Goal: Complete application form

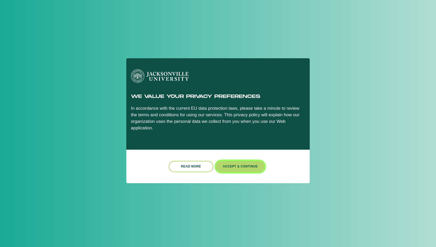
click at [244, 161] on button "Accept & Continue" at bounding box center [240, 166] width 49 height 11
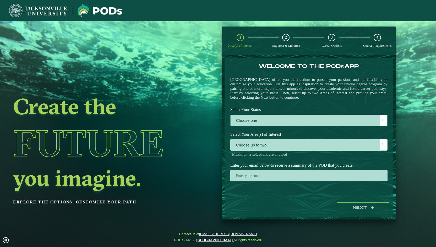
click at [250, 124] on label "Choose one" at bounding box center [309, 120] width 157 height 11
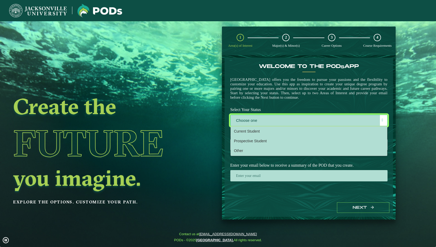
scroll to position [3, 23]
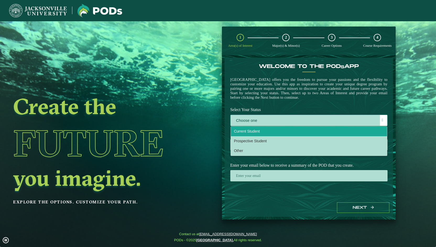
click at [251, 133] on span "Current Student" at bounding box center [247, 131] width 26 height 4
select select "[object Object]"
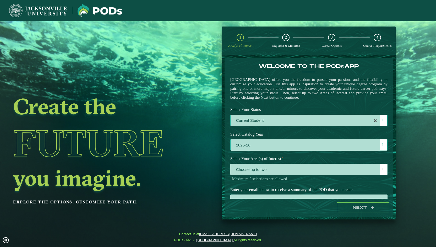
click at [254, 146] on label "2025-26" at bounding box center [309, 144] width 157 height 11
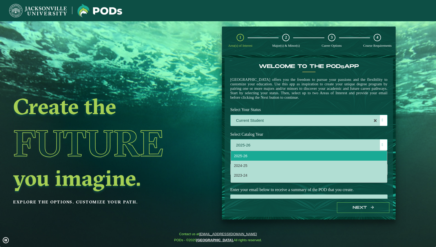
click at [254, 160] on li "2025-26" at bounding box center [309, 156] width 156 height 10
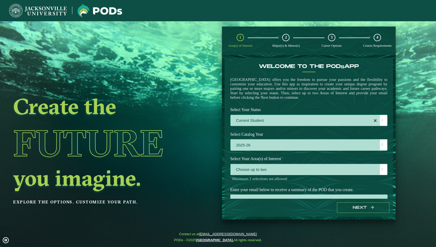
click at [297, 172] on span "Choose up to two" at bounding box center [309, 169] width 157 height 11
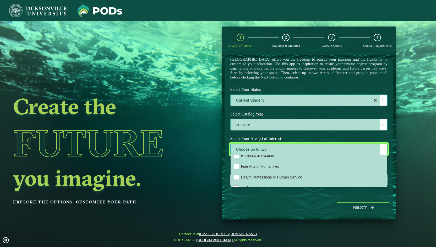
scroll to position [35, 0]
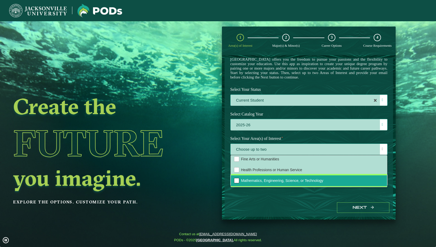
click at [238, 181] on div "Mathematics, Engineering, Science, or Technology" at bounding box center [236, 180] width 5 height 5
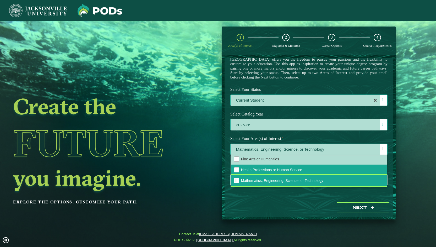
scroll to position [9, 0]
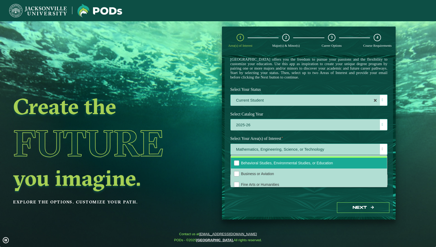
click at [239, 163] on li "Behavioral Studies, Environmental Studies, or Education" at bounding box center [309, 163] width 156 height 11
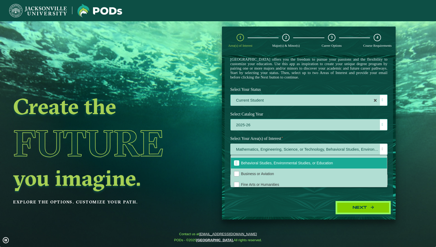
click at [363, 208] on button "Next" at bounding box center [363, 207] width 52 height 11
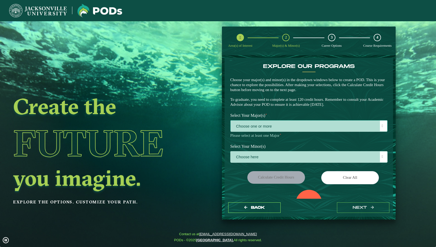
click at [241, 127] on span "Choose one or more" at bounding box center [309, 125] width 157 height 11
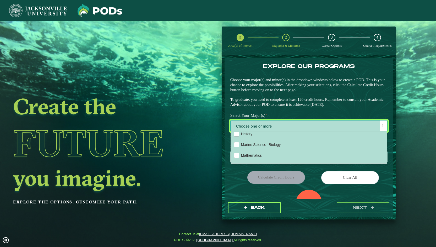
scroll to position [131, 0]
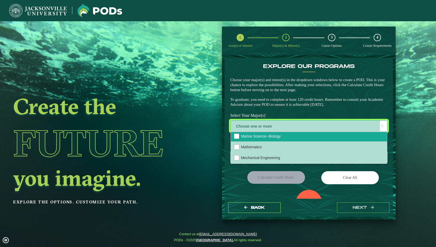
click at [273, 141] on li "Marine Science--Biology" at bounding box center [309, 136] width 156 height 11
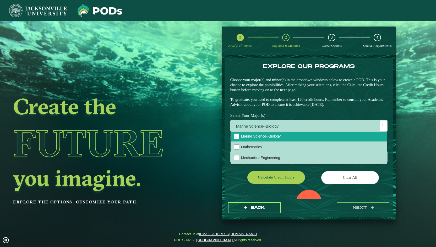
click at [234, 176] on div "Calculate credit hours" at bounding box center [268, 178] width 83 height 15
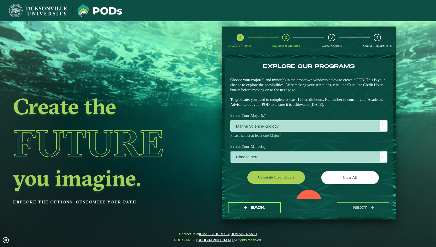
click at [240, 158] on span "Choose here" at bounding box center [309, 156] width 157 height 11
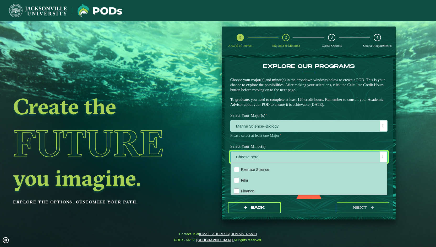
scroll to position [210, 0]
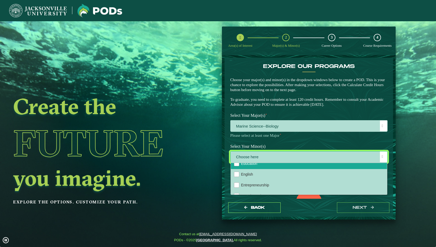
click at [240, 168] on li "Education" at bounding box center [309, 163] width 156 height 11
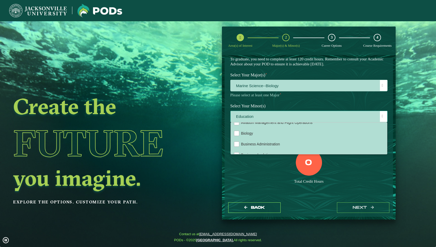
scroll to position [79, 0]
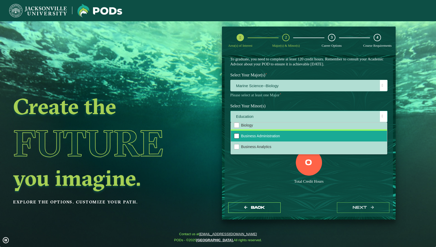
click at [237, 138] on div "Business Administration" at bounding box center [236, 135] width 5 height 5
click at [296, 193] on div "0 Total Credit Hours" at bounding box center [309, 171] width 165 height 45
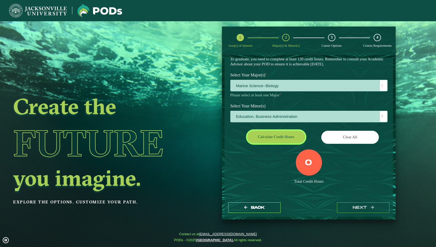
drag, startPoint x: 278, startPoint y: 137, endPoint x: 268, endPoint y: 156, distance: 20.9
click at [268, 156] on div "EXPLORE OUR PROGRAMS Choose your major(s) and minor(s) in the dropdown windows …" at bounding box center [309, 108] width 157 height 171
click at [265, 138] on button "Calculate credit hours" at bounding box center [277, 137] width 58 height 12
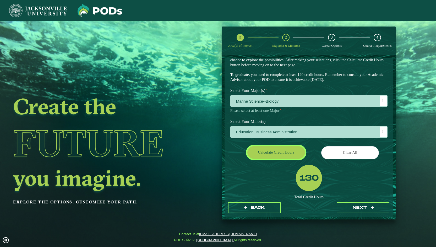
scroll to position [51, 0]
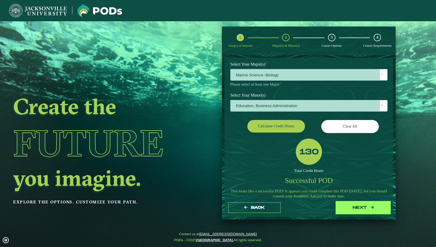
click at [352, 206] on button "next" at bounding box center [363, 207] width 52 height 11
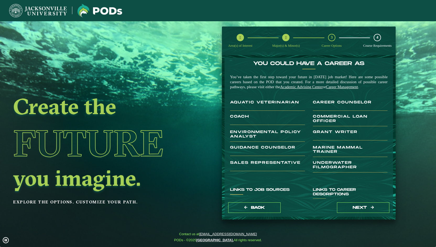
scroll to position [0, 0]
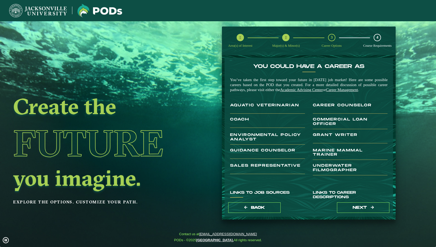
click at [319, 141] on h3 "Grant Writer" at bounding box center [350, 138] width 75 height 10
click at [319, 127] on h3 "Commercial Loan Officer" at bounding box center [350, 123] width 75 height 12
click at [319, 111] on h3 "Career Counselor" at bounding box center [350, 108] width 75 height 10
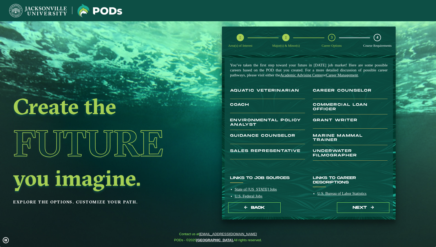
scroll to position [26, 0]
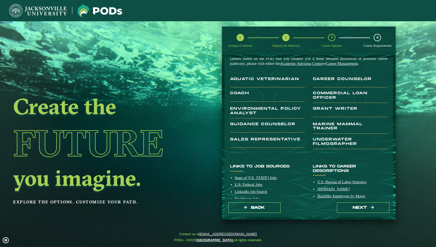
click at [323, 131] on h3 "Marine Mammal Trainer" at bounding box center [350, 128] width 75 height 12
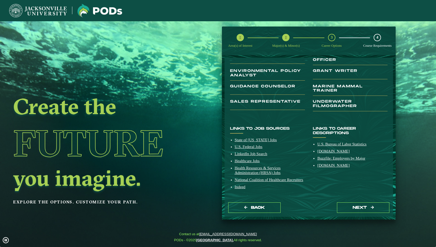
scroll to position [73, 0]
click at [362, 209] on button "next" at bounding box center [363, 207] width 52 height 11
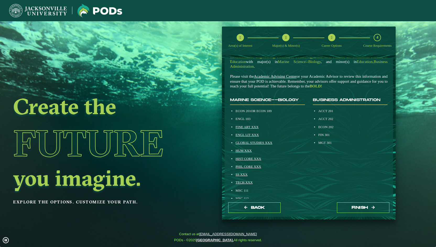
scroll to position [52, 0]
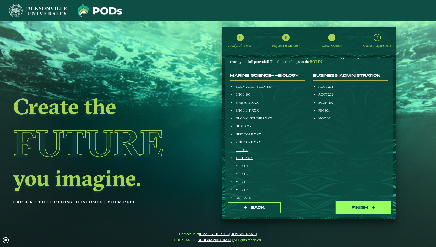
click at [357, 208] on button "Finish" at bounding box center [363, 207] width 52 height 11
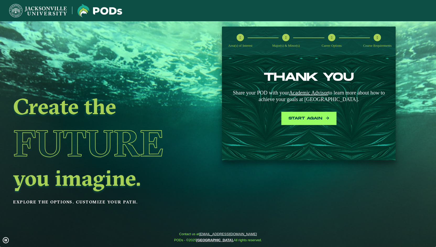
click at [294, 120] on button "Start again" at bounding box center [309, 118] width 52 height 11
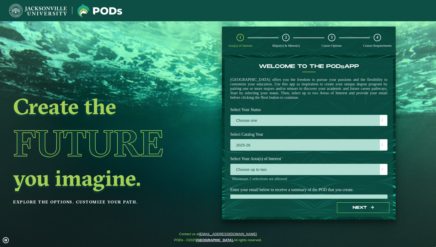
click at [378, 124] on label "Choose one" at bounding box center [309, 120] width 157 height 11
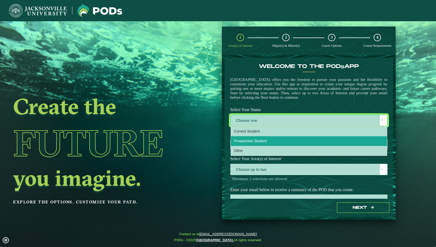
scroll to position [22, 0]
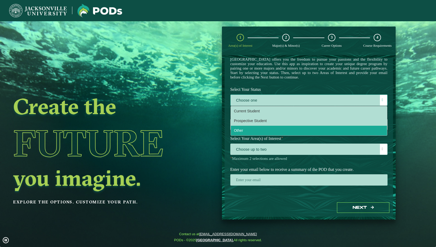
click at [244, 131] on li "Other" at bounding box center [309, 131] width 156 height 10
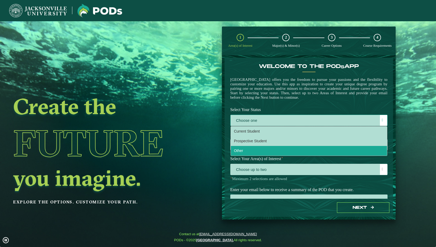
select select "[object Object]"
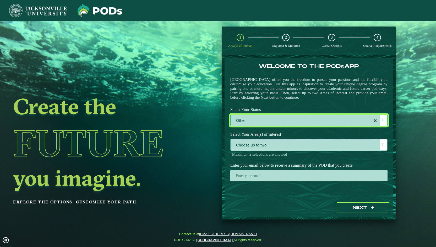
click at [289, 149] on span "Choose up to two" at bounding box center [309, 144] width 157 height 11
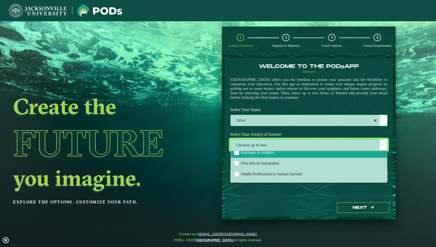
scroll to position [36, 0]
